Goal: Task Accomplishment & Management: Use online tool/utility

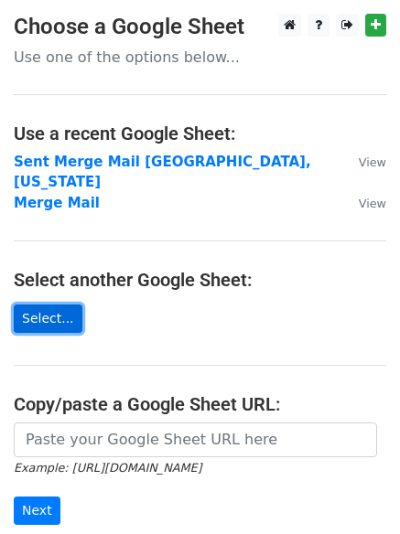
click at [46, 305] on link "Select..." at bounding box center [48, 319] width 69 height 28
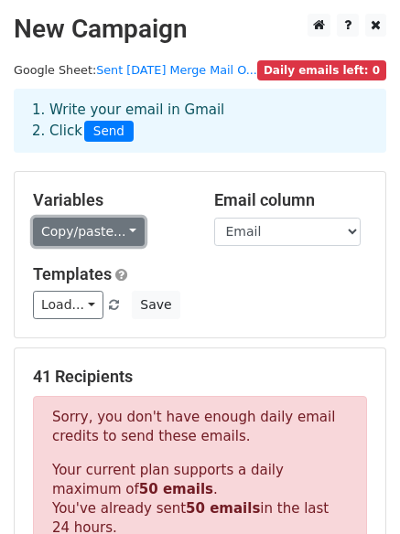
click at [90, 244] on link "Copy/paste..." at bounding box center [89, 232] width 112 height 28
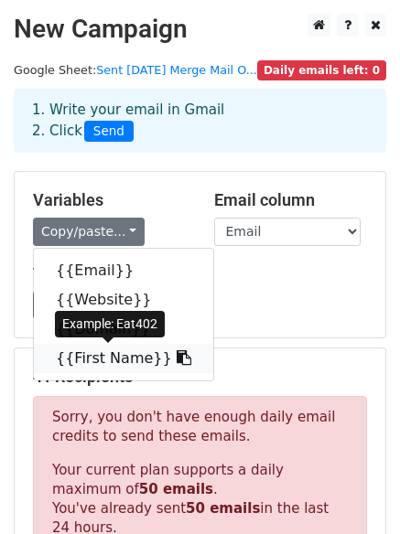
click at [177, 360] on icon at bounding box center [184, 357] width 15 height 15
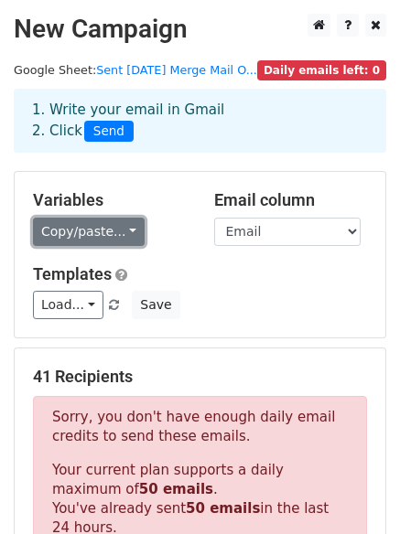
click at [113, 234] on link "Copy/paste..." at bounding box center [89, 232] width 112 height 28
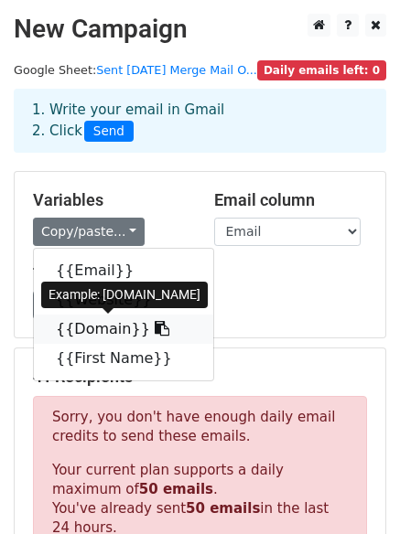
click at [155, 329] on icon at bounding box center [162, 328] width 15 height 15
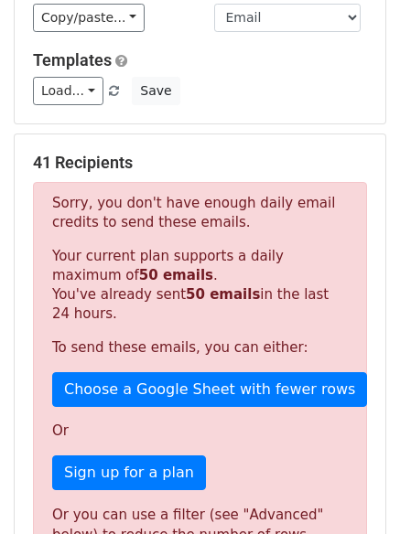
scroll to position [103, 0]
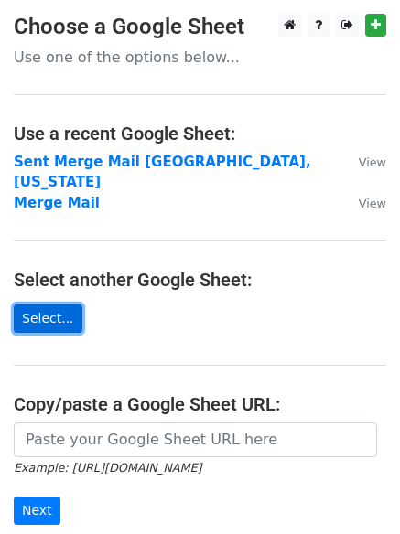
click at [36, 308] on link "Select..." at bounding box center [48, 319] width 69 height 28
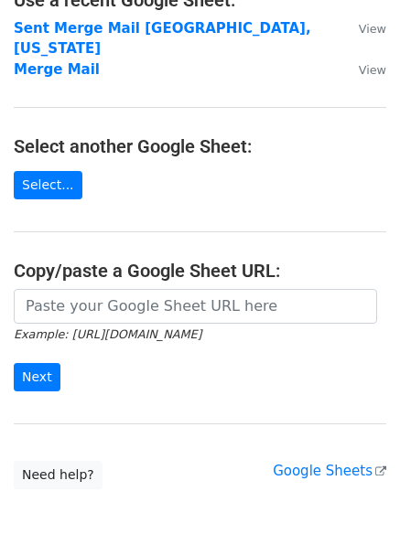
scroll to position [29, 0]
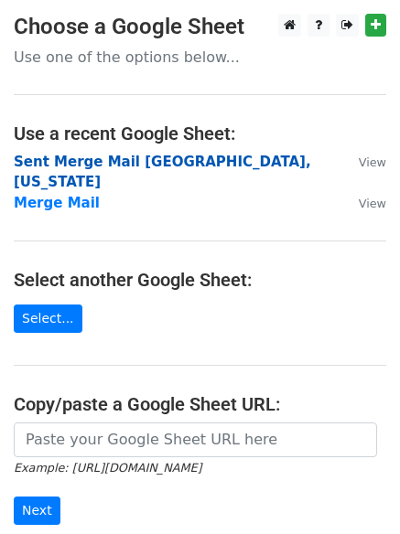
click at [89, 165] on strong "Sent Merge Mail [GEOGRAPHIC_DATA],[US_STATE]" at bounding box center [162, 173] width 297 height 38
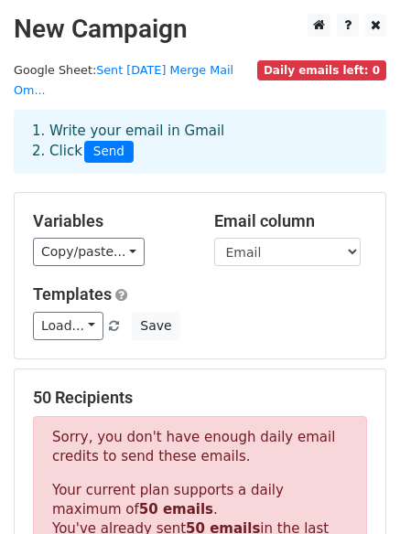
click at [284, 29] on h2 "New Campaign" at bounding box center [200, 29] width 372 height 31
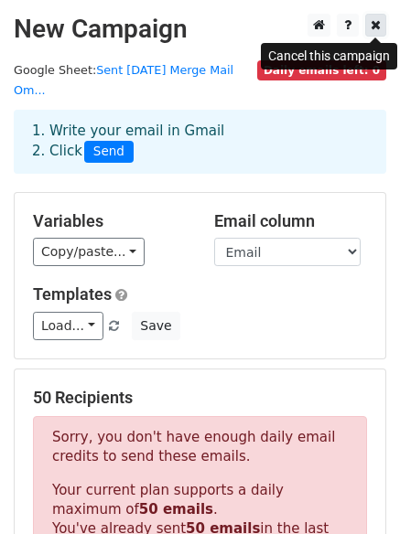
click at [380, 27] on icon at bounding box center [376, 24] width 10 height 13
